Goal: Obtain resource: Obtain resource

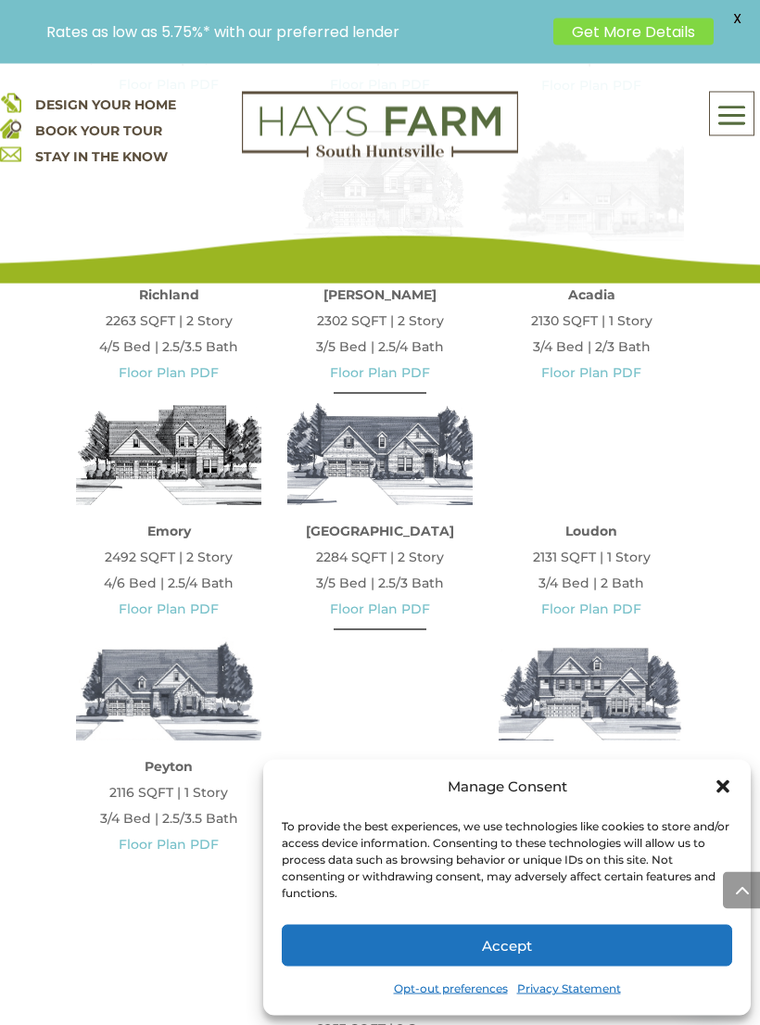
scroll to position [1377, 0]
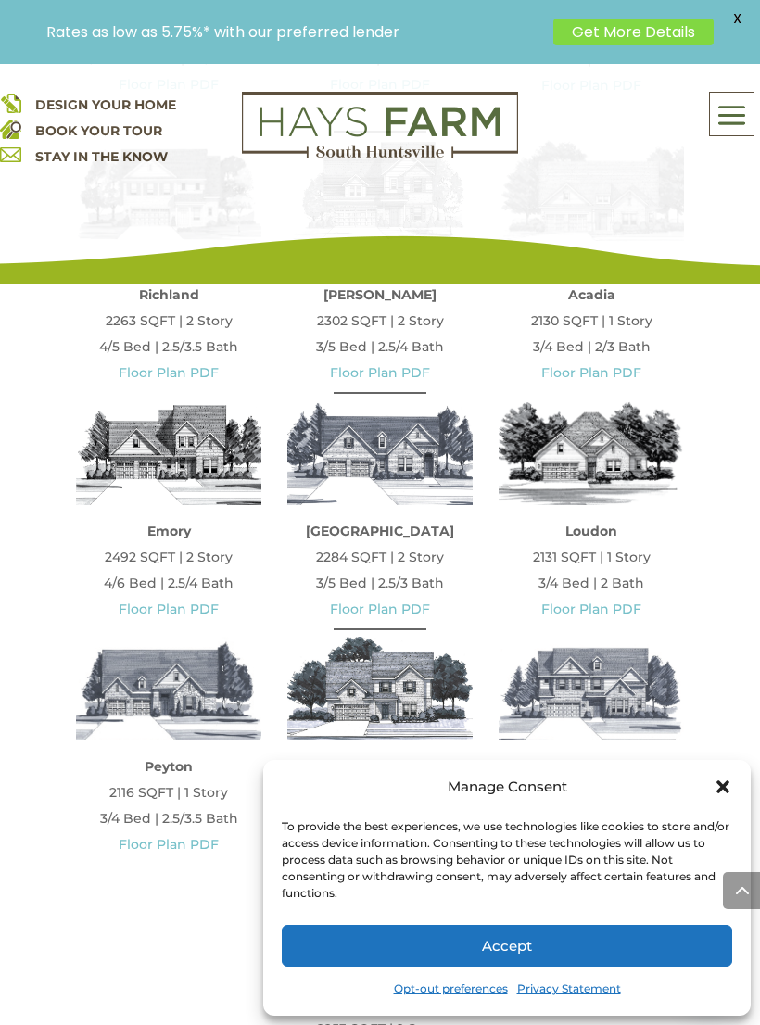
click at [613, 471] on img at bounding box center [590, 452] width 185 height 105
click at [602, 577] on p "Loudon 2131 SQFT | 1 Story 3/4 Bed | 2 Bath Floor Plan PDF" at bounding box center [590, 570] width 185 height 104
click at [587, 608] on link "Floor Plan PDF" at bounding box center [591, 608] width 100 height 17
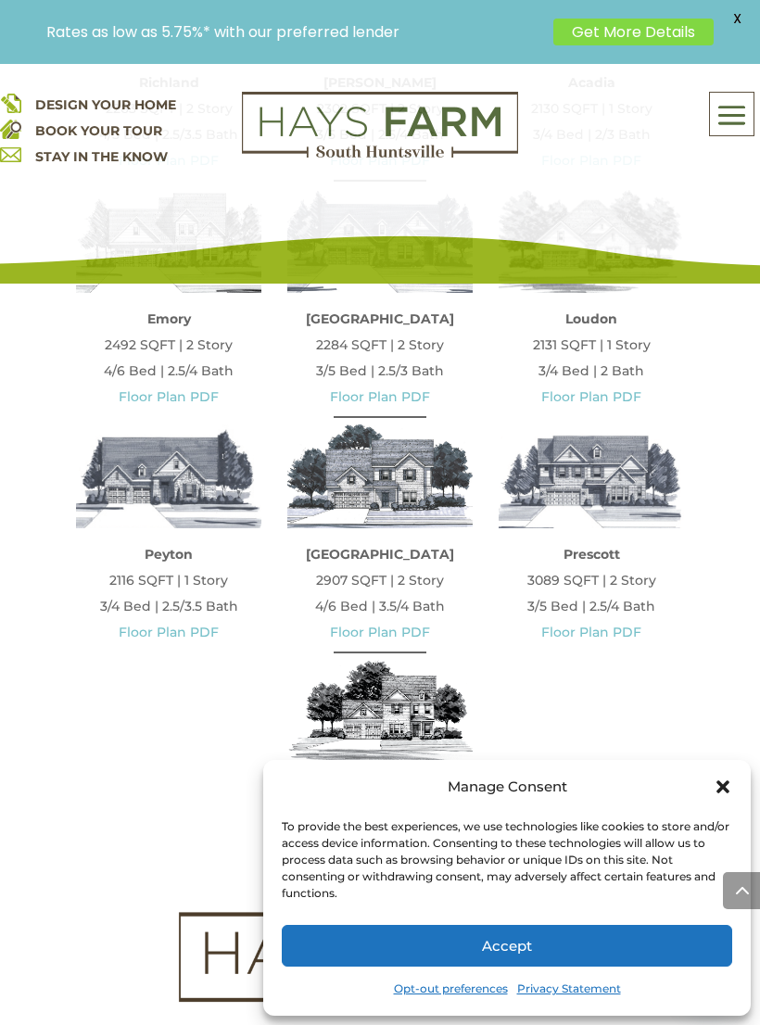
scroll to position [1587, 0]
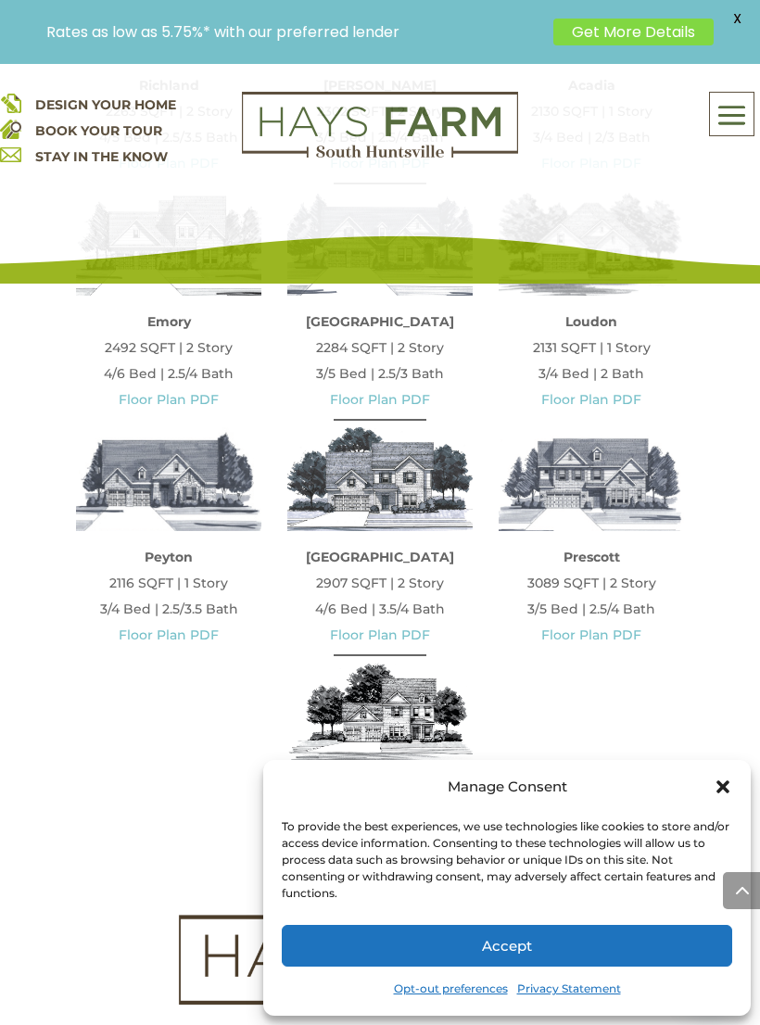
click at [138, 584] on p "Peyton 2116 SQFT | 1 Story 3/4 Bed | 2.5/3.5 Bath Floor Plan PDF" at bounding box center [168, 596] width 185 height 104
click at [155, 626] on link "Floor Plan PDF" at bounding box center [169, 634] width 100 height 17
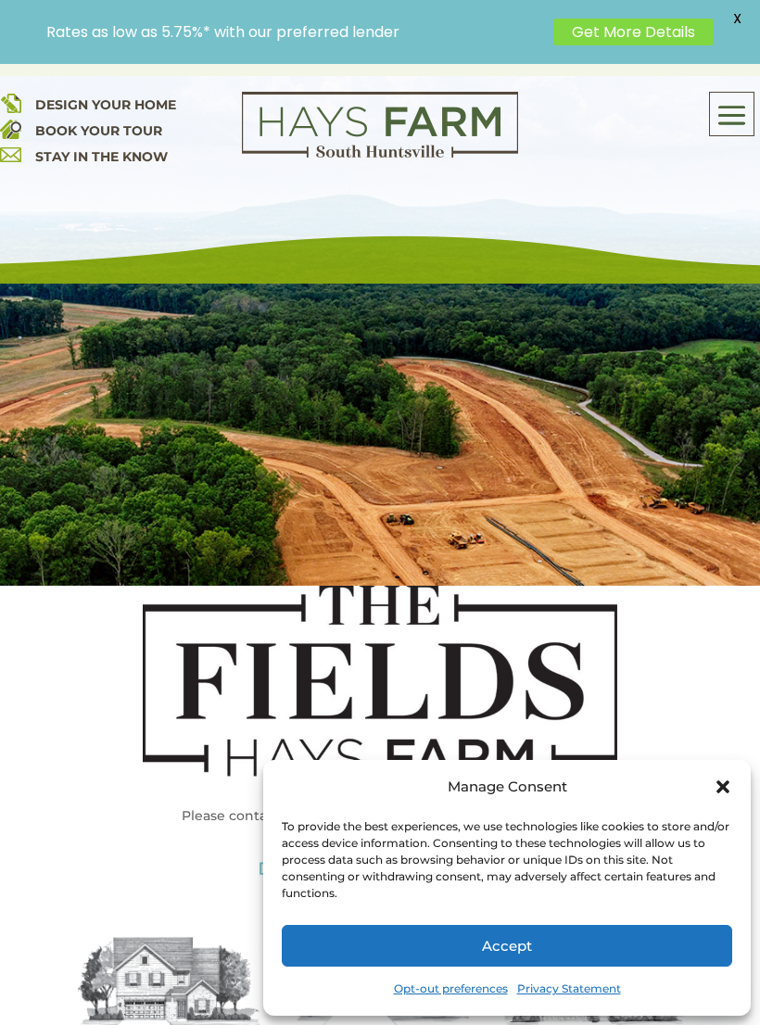
scroll to position [0, 0]
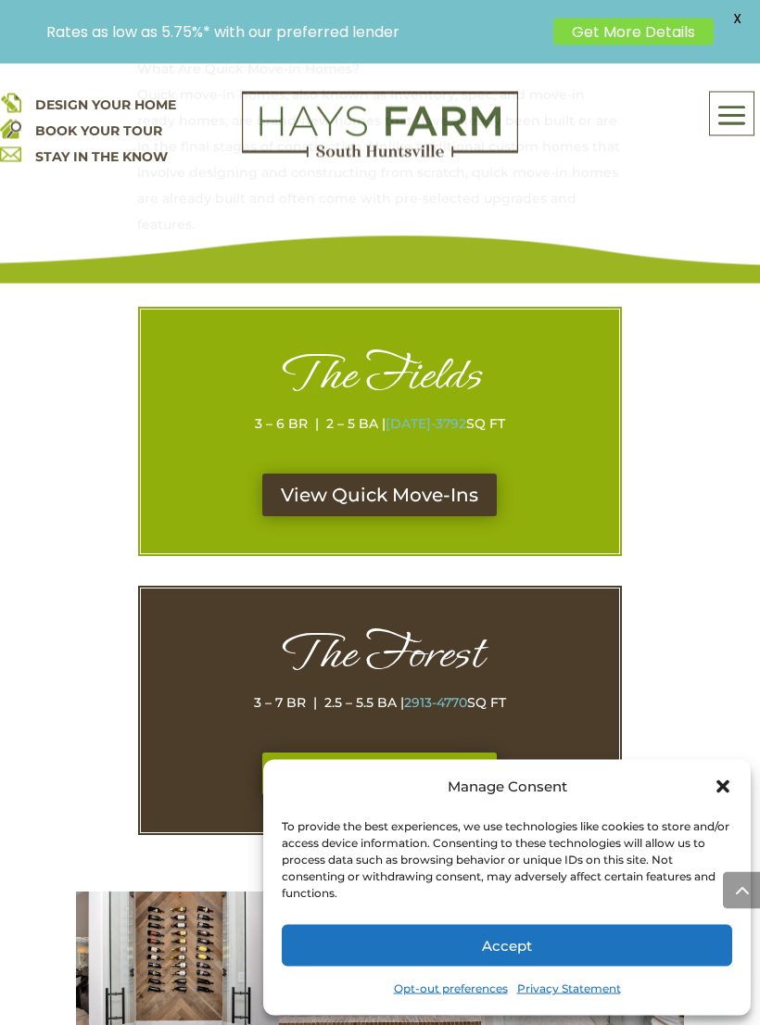
scroll to position [1017, 0]
click at [413, 473] on link "View Quick Move-Ins" at bounding box center [379, 494] width 234 height 43
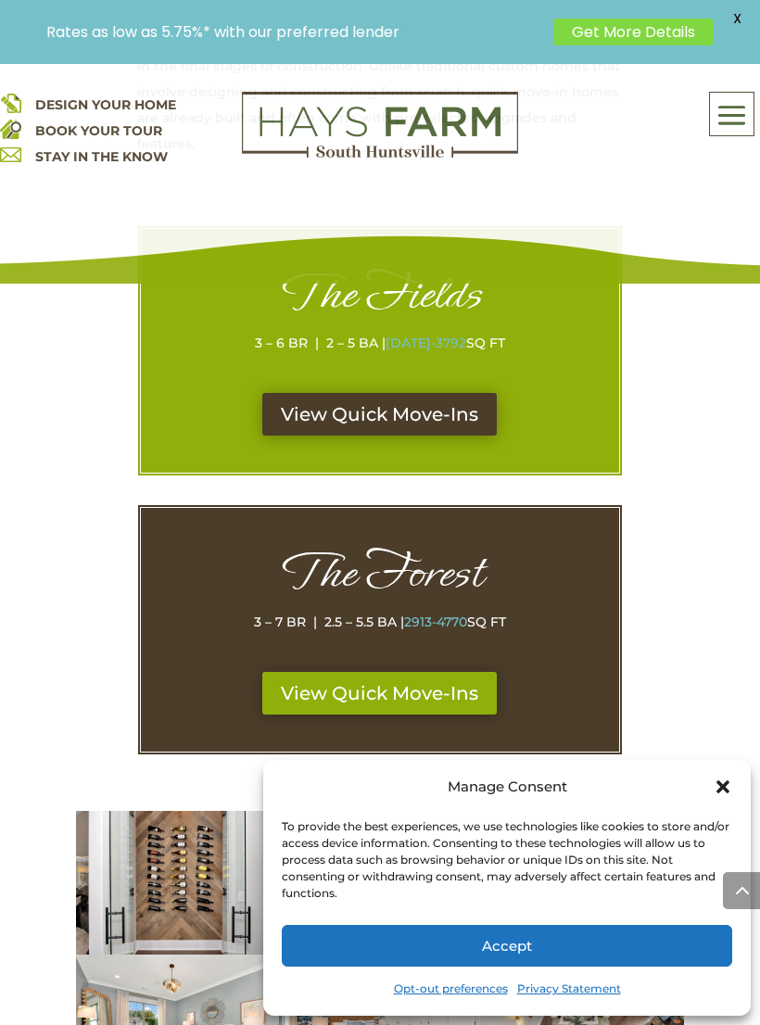
scroll to position [1100, 0]
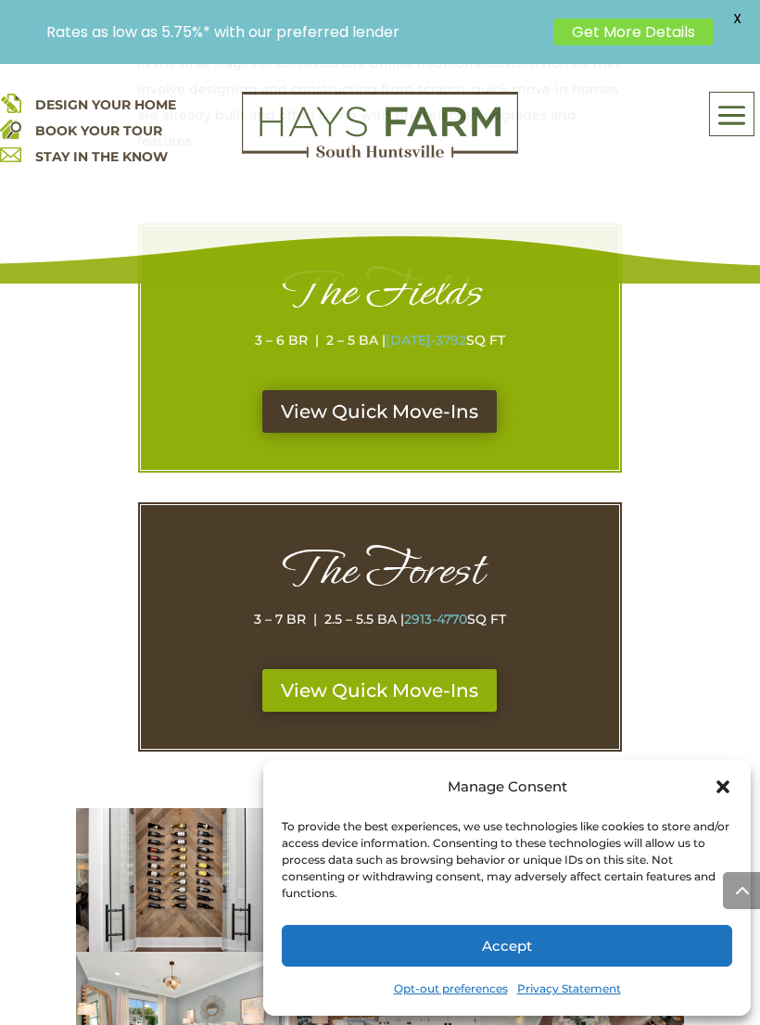
click at [389, 669] on link "View Quick Move-Ins" at bounding box center [379, 690] width 234 height 43
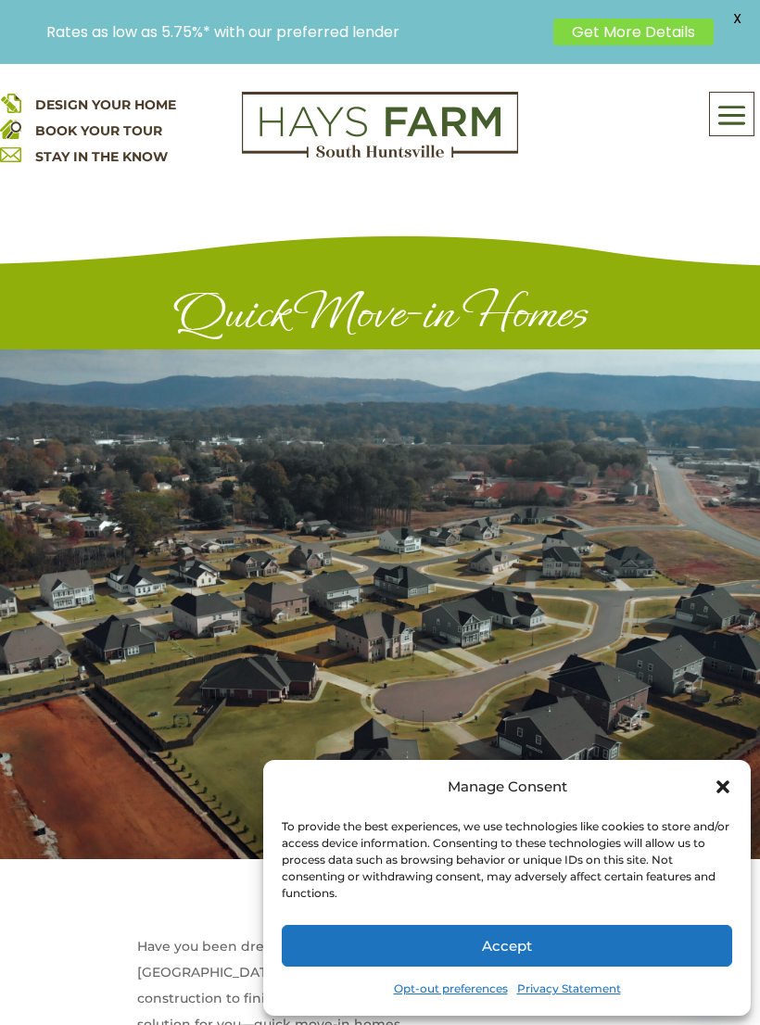
scroll to position [1129, 0]
